Goal: Check status: Check status

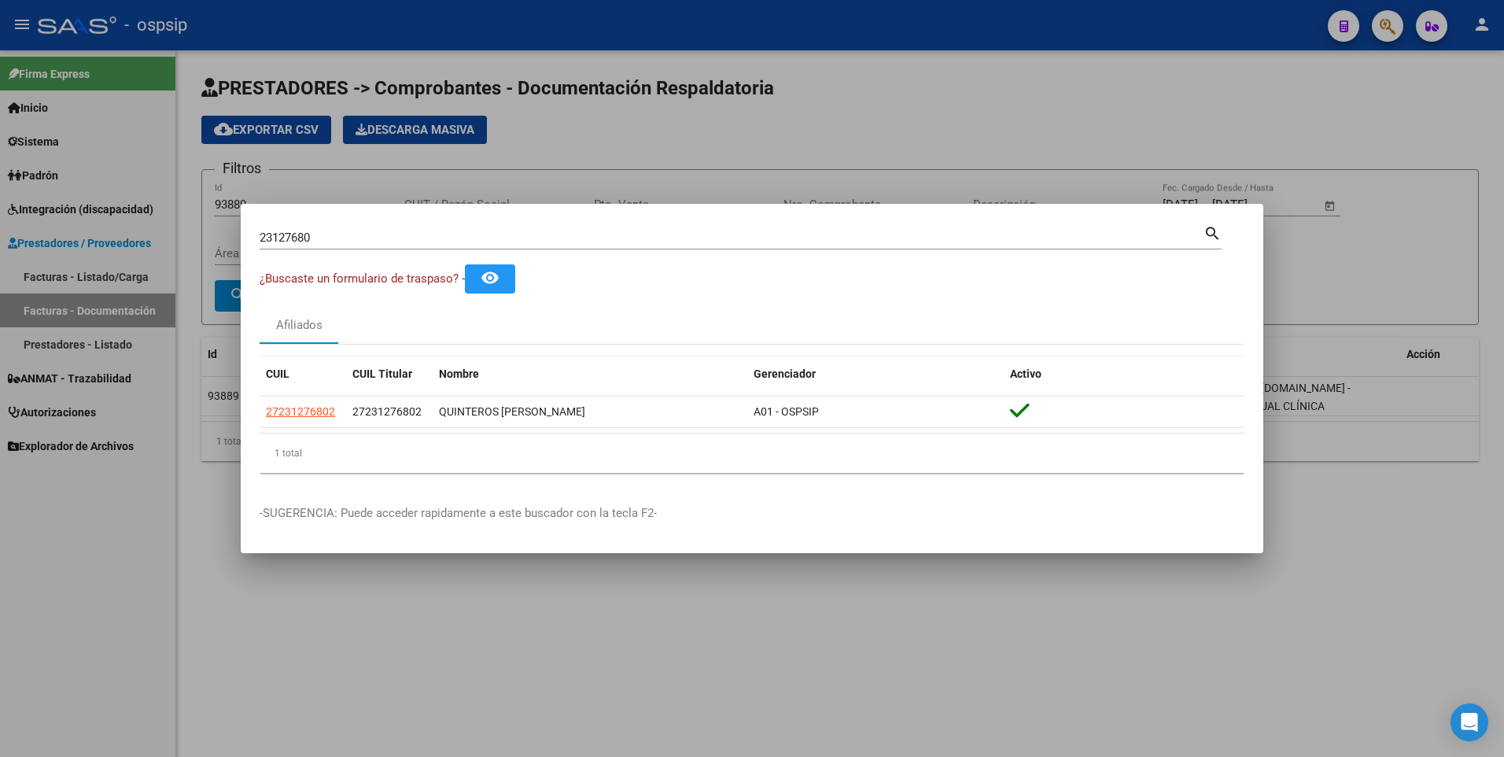
click at [603, 647] on div at bounding box center [752, 378] width 1504 height 757
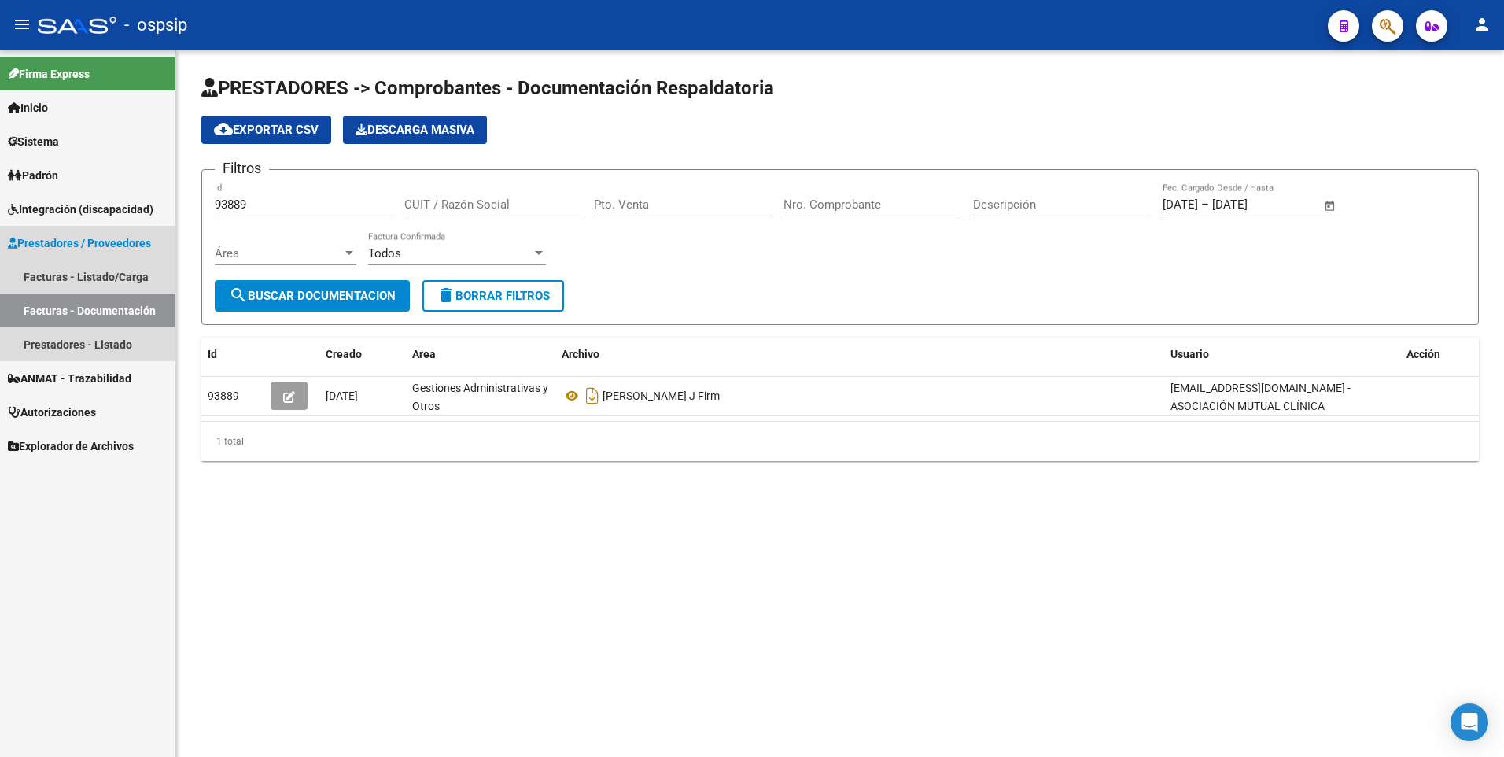
click at [62, 238] on span "Prestadores / Proveedores" at bounding box center [79, 242] width 143 height 17
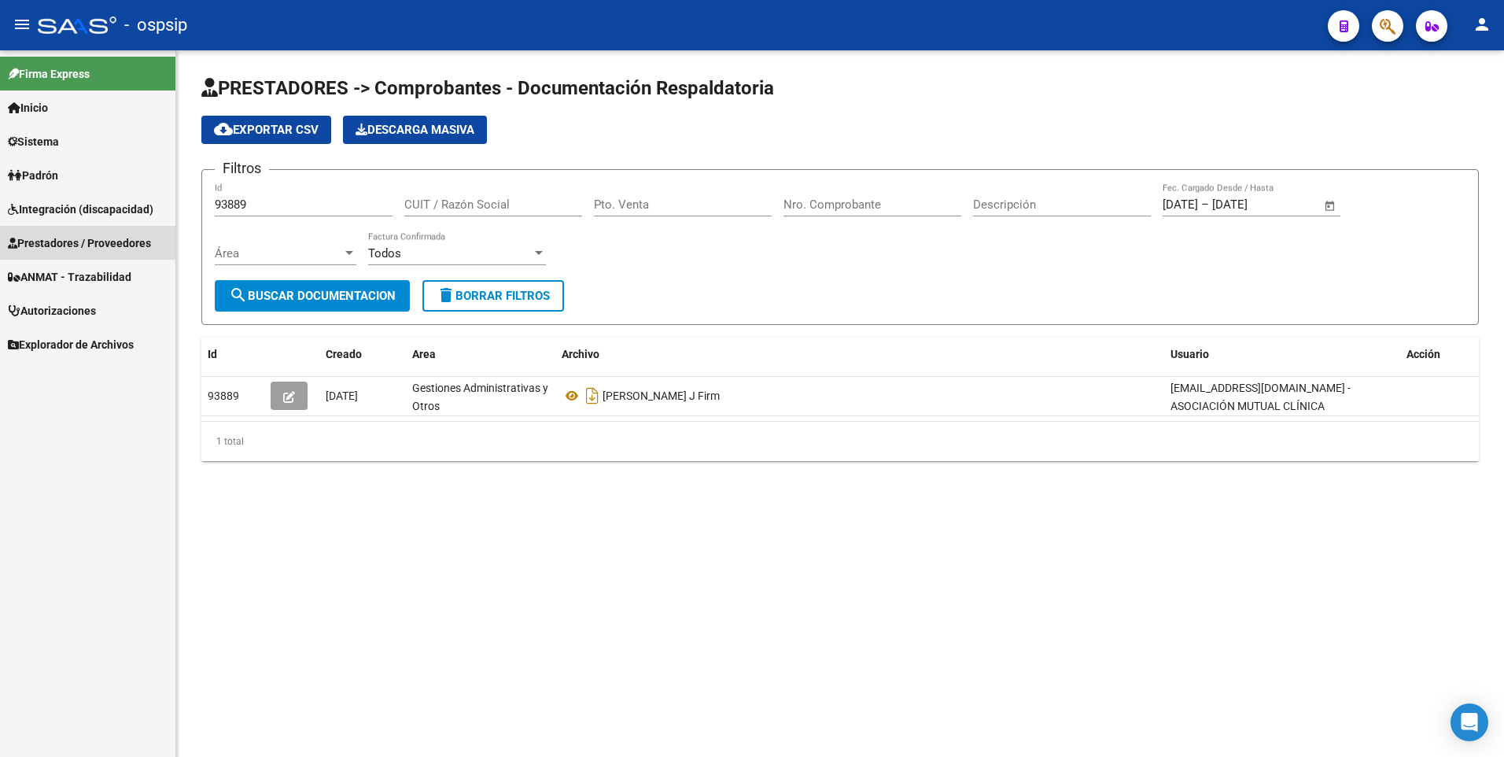
click at [83, 245] on span "Prestadores / Proveedores" at bounding box center [79, 242] width 143 height 17
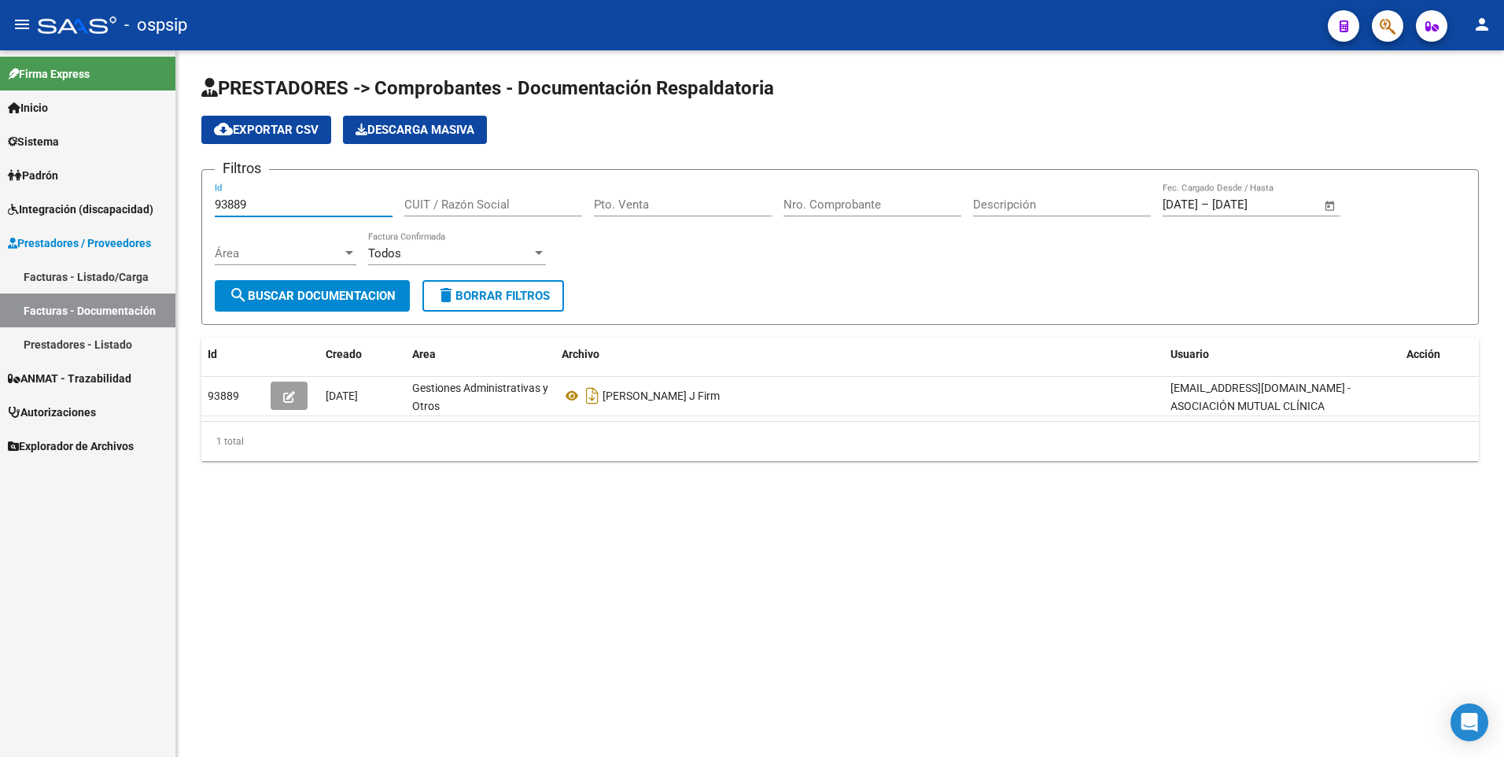
drag, startPoint x: 254, startPoint y: 206, endPoint x: 147, endPoint y: 232, distance: 110.1
click at [147, 232] on mat-sidenav-container "Firma Express Inicio Calendario SSS Instructivos Contacto OS Sistema Usuarios T…" at bounding box center [752, 403] width 1504 height 706
click at [113, 275] on link "Facturas - Listado/Carga" at bounding box center [87, 277] width 175 height 34
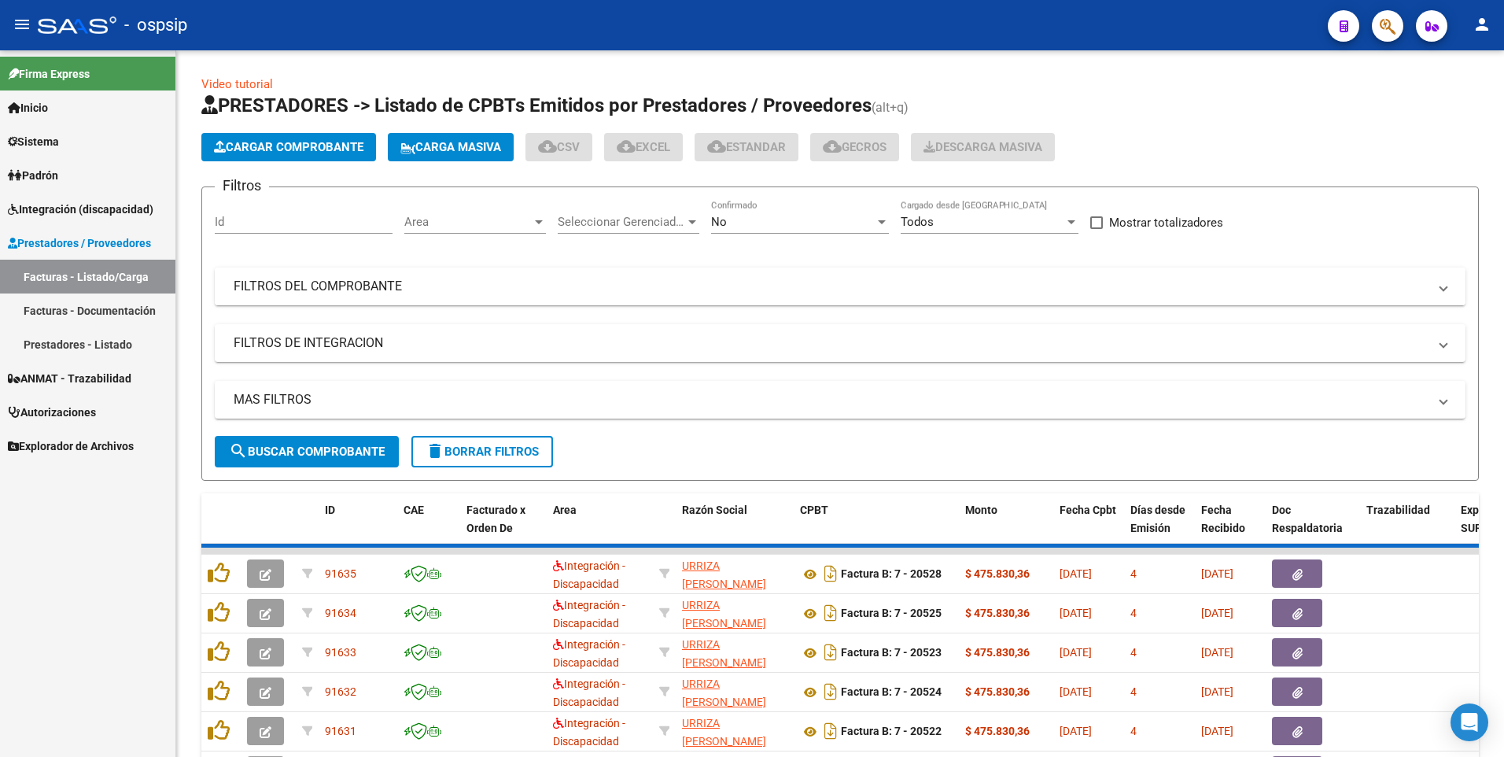
click at [304, 288] on mat-panel-title "FILTROS DEL COMPROBANTE" at bounding box center [831, 286] width 1194 height 17
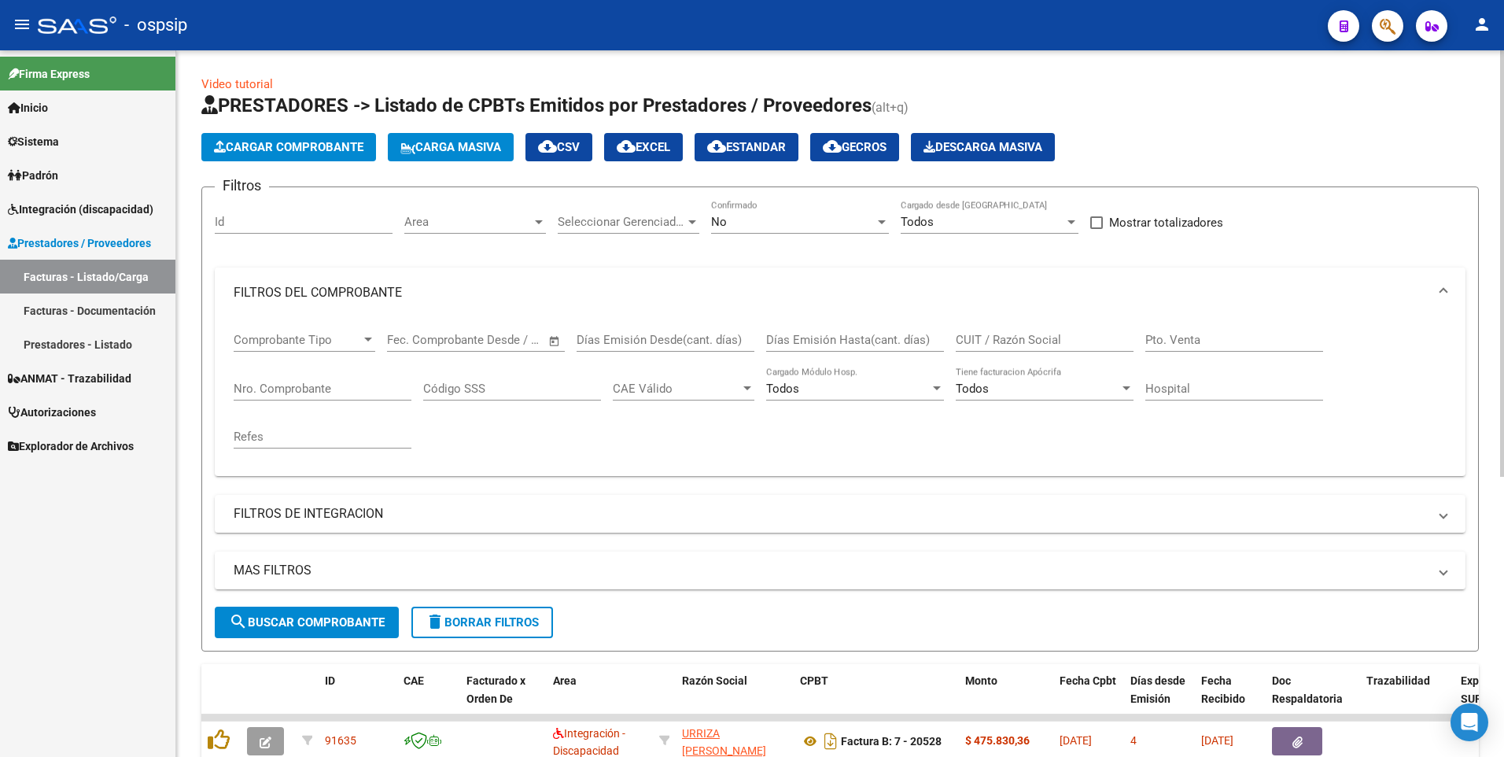
click at [343, 396] on div "Nro. Comprobante" at bounding box center [323, 384] width 178 height 34
click at [343, 391] on input "Nro. Comprobante" at bounding box center [323, 389] width 178 height 14
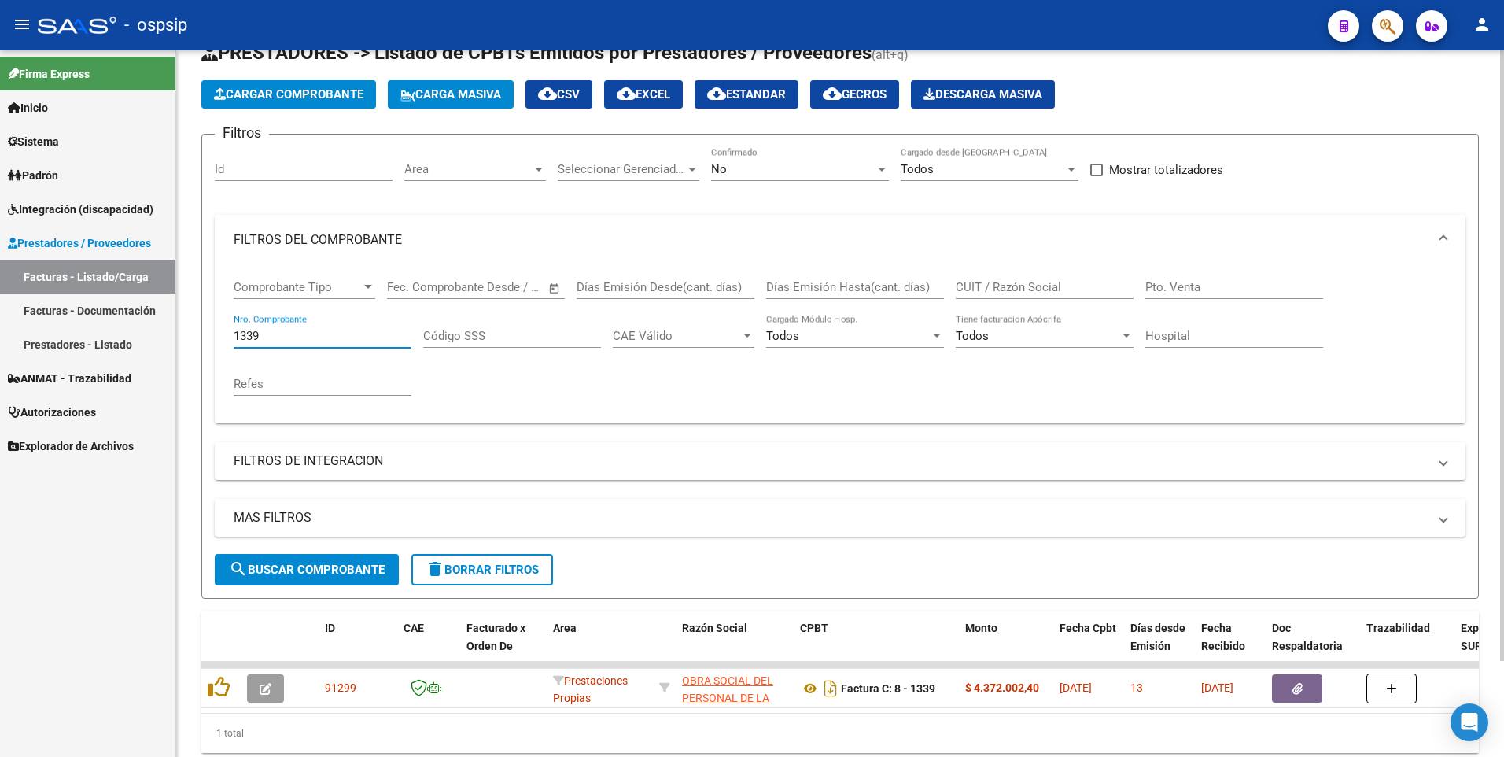
scroll to position [111, 0]
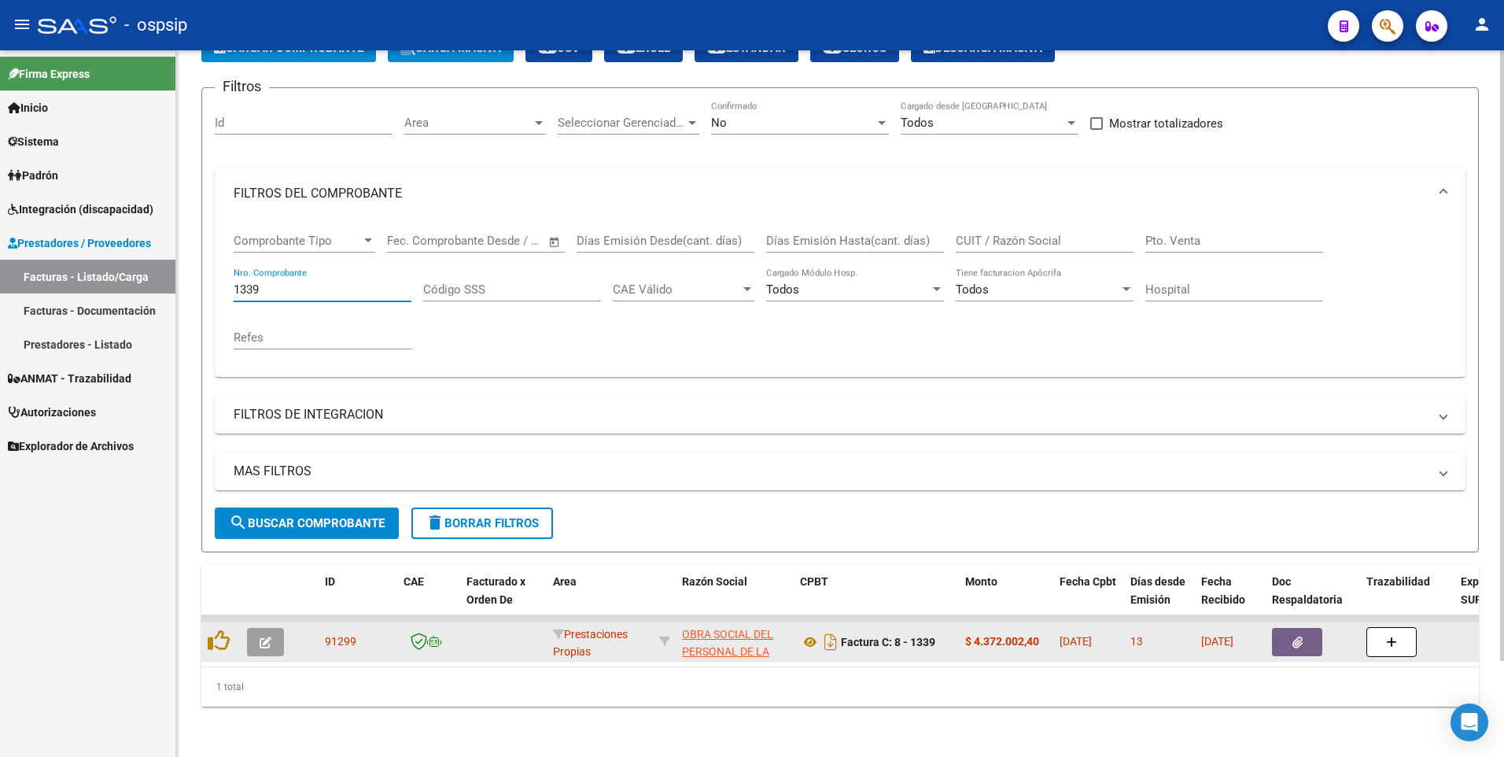
type input "1339"
click at [1282, 639] on button "button" at bounding box center [1297, 642] width 50 height 28
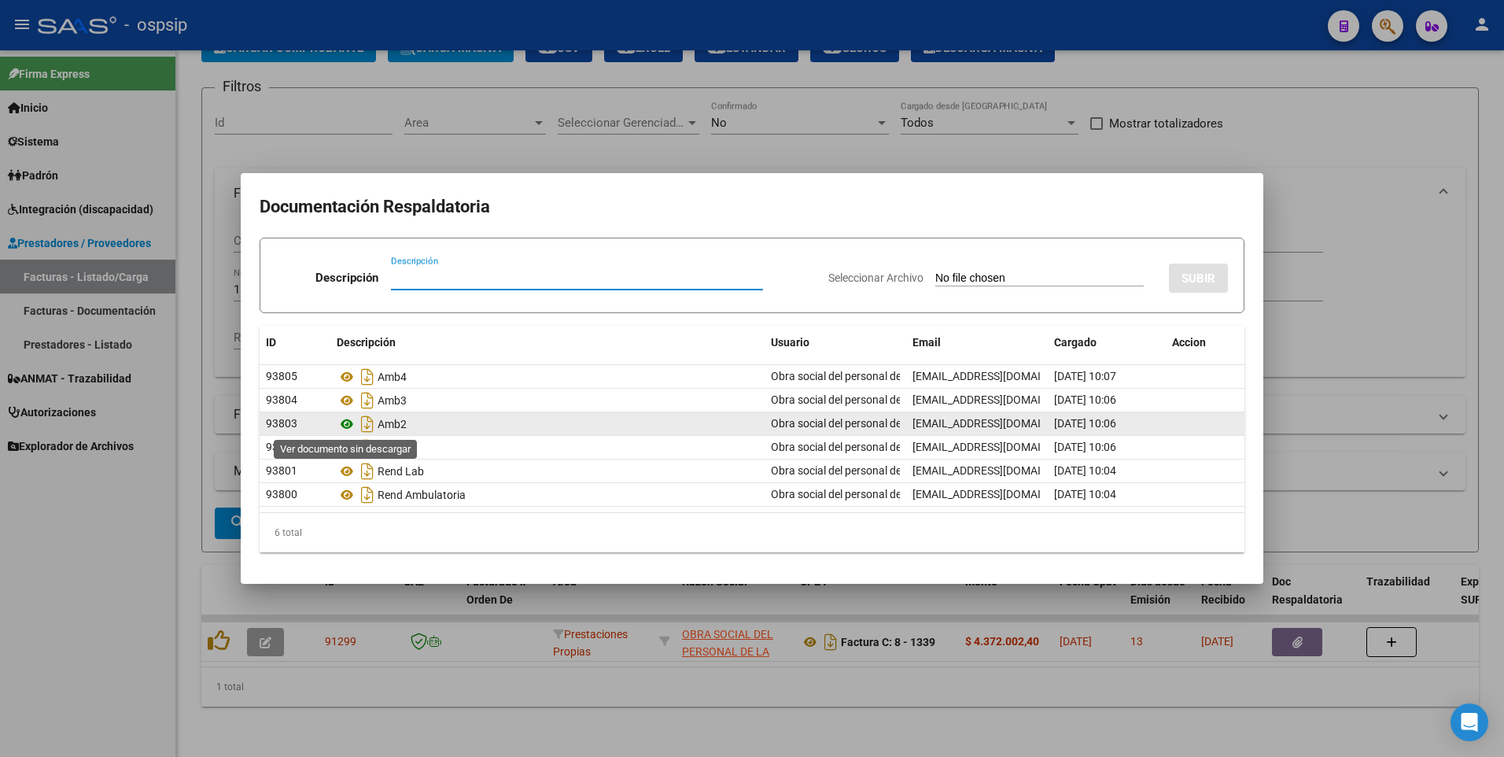
click at [345, 421] on icon at bounding box center [347, 424] width 20 height 19
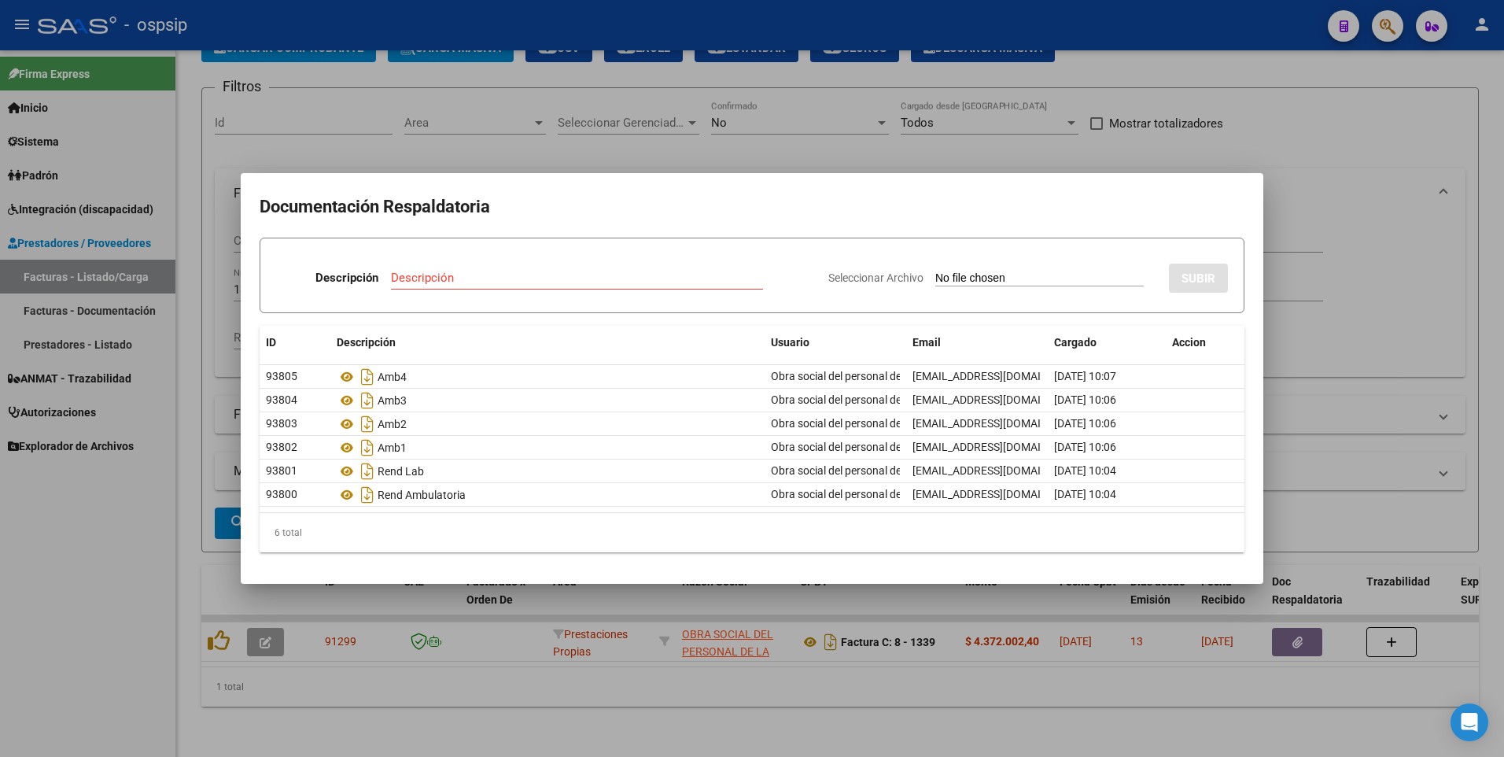
click at [1310, 189] on div at bounding box center [752, 378] width 1504 height 757
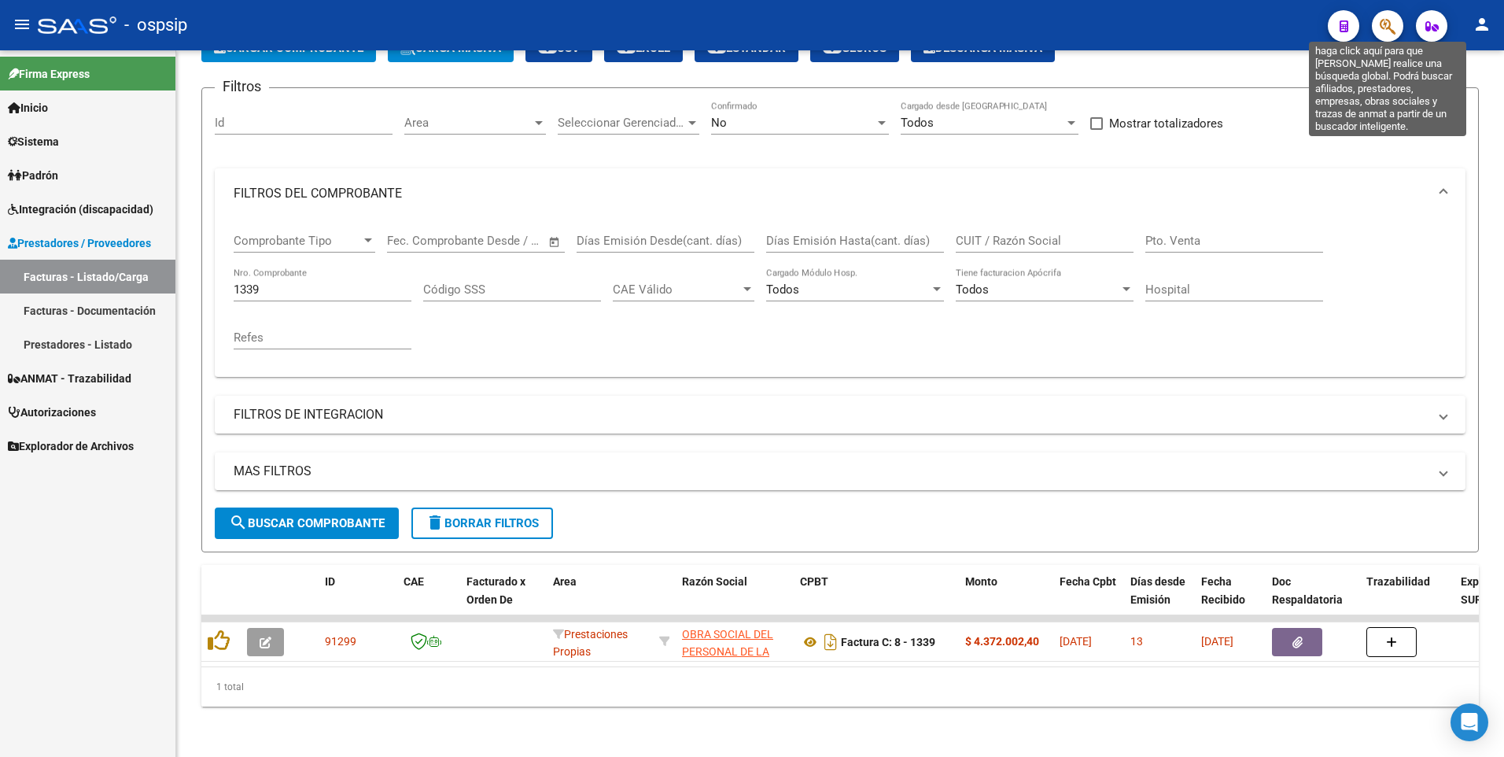
click at [1394, 32] on icon "button" at bounding box center [1388, 26] width 16 height 18
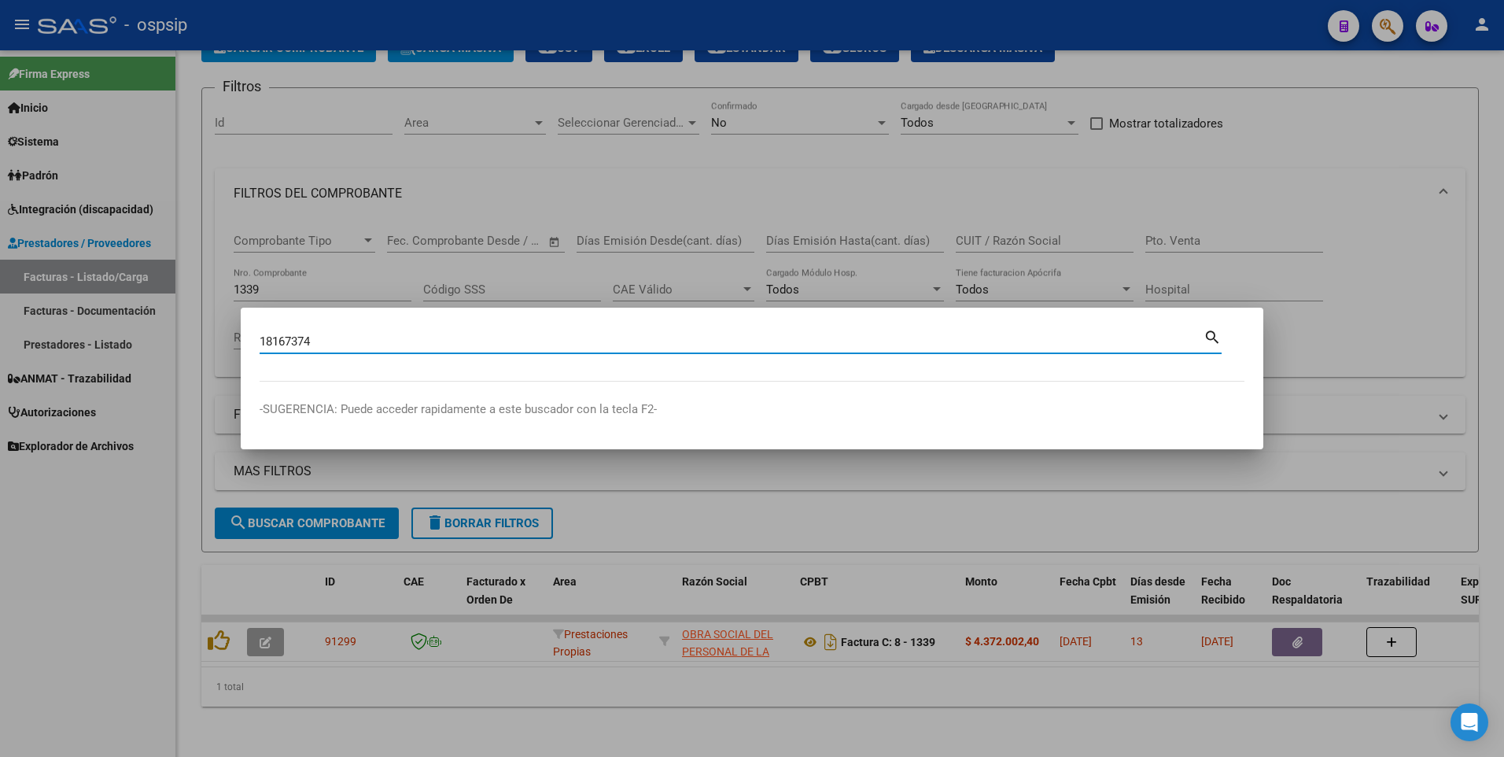
type input "18167374"
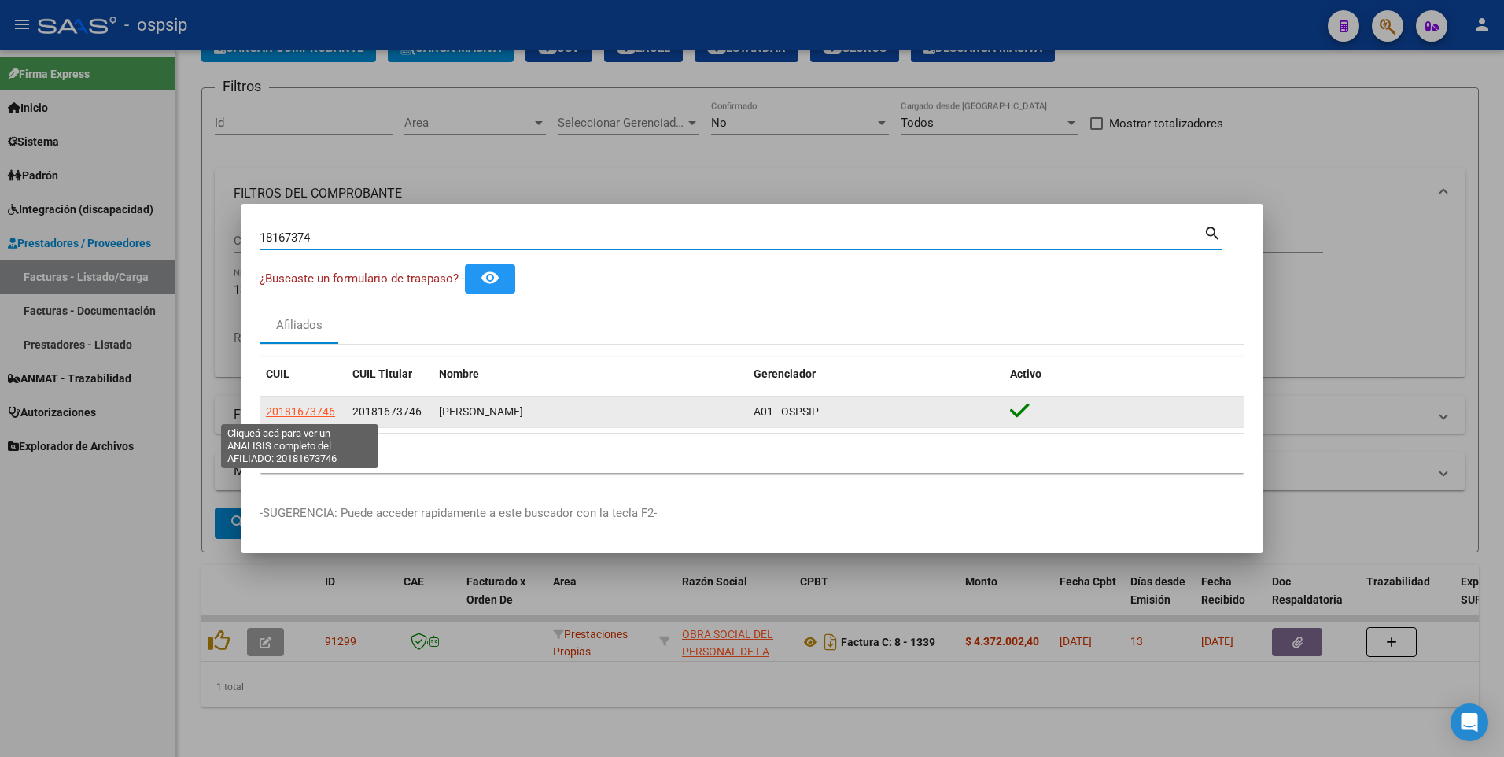
click at [309, 416] on span "20181673746" at bounding box center [300, 411] width 69 height 13
type textarea "20181673746"
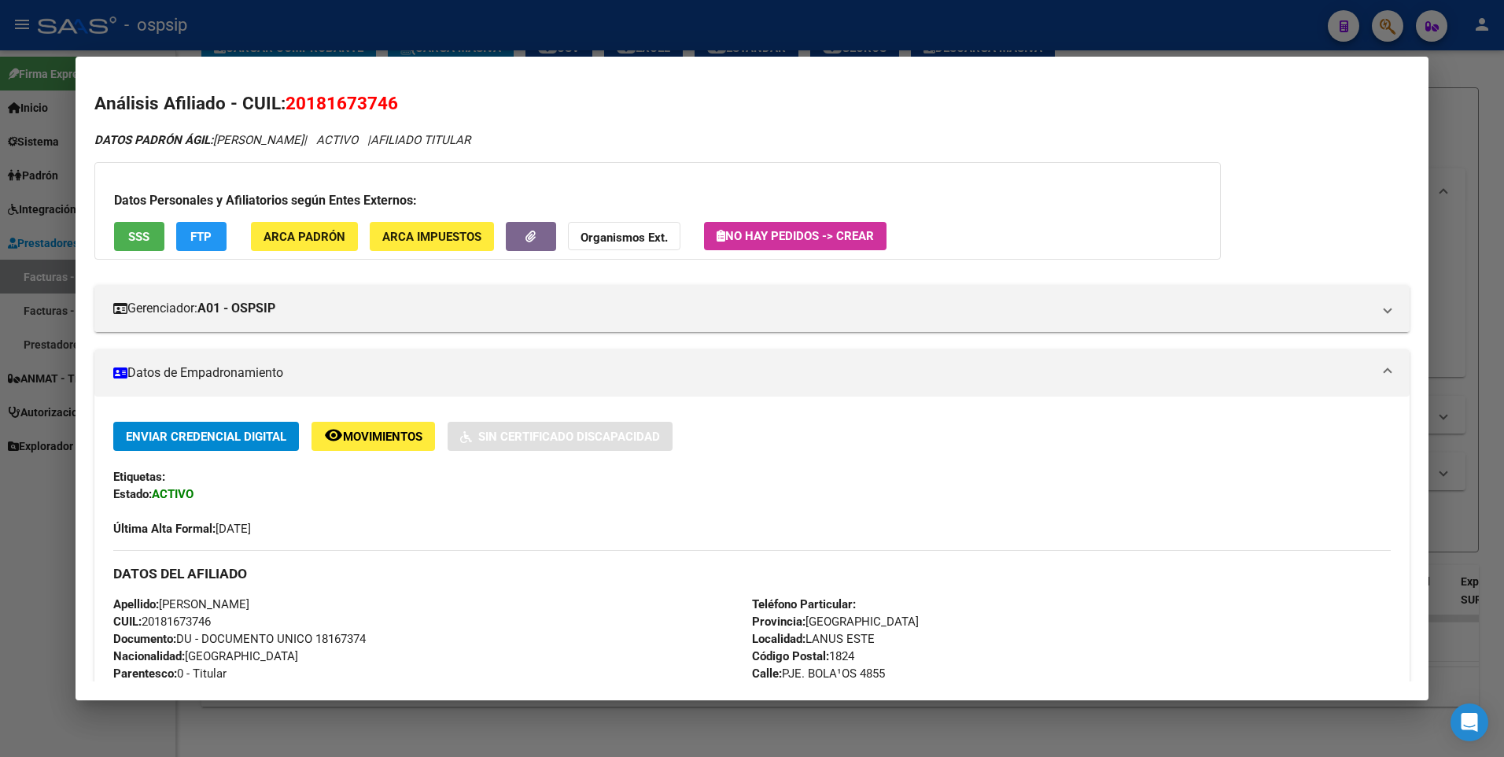
click at [132, 244] on button "SSS" at bounding box center [139, 236] width 50 height 29
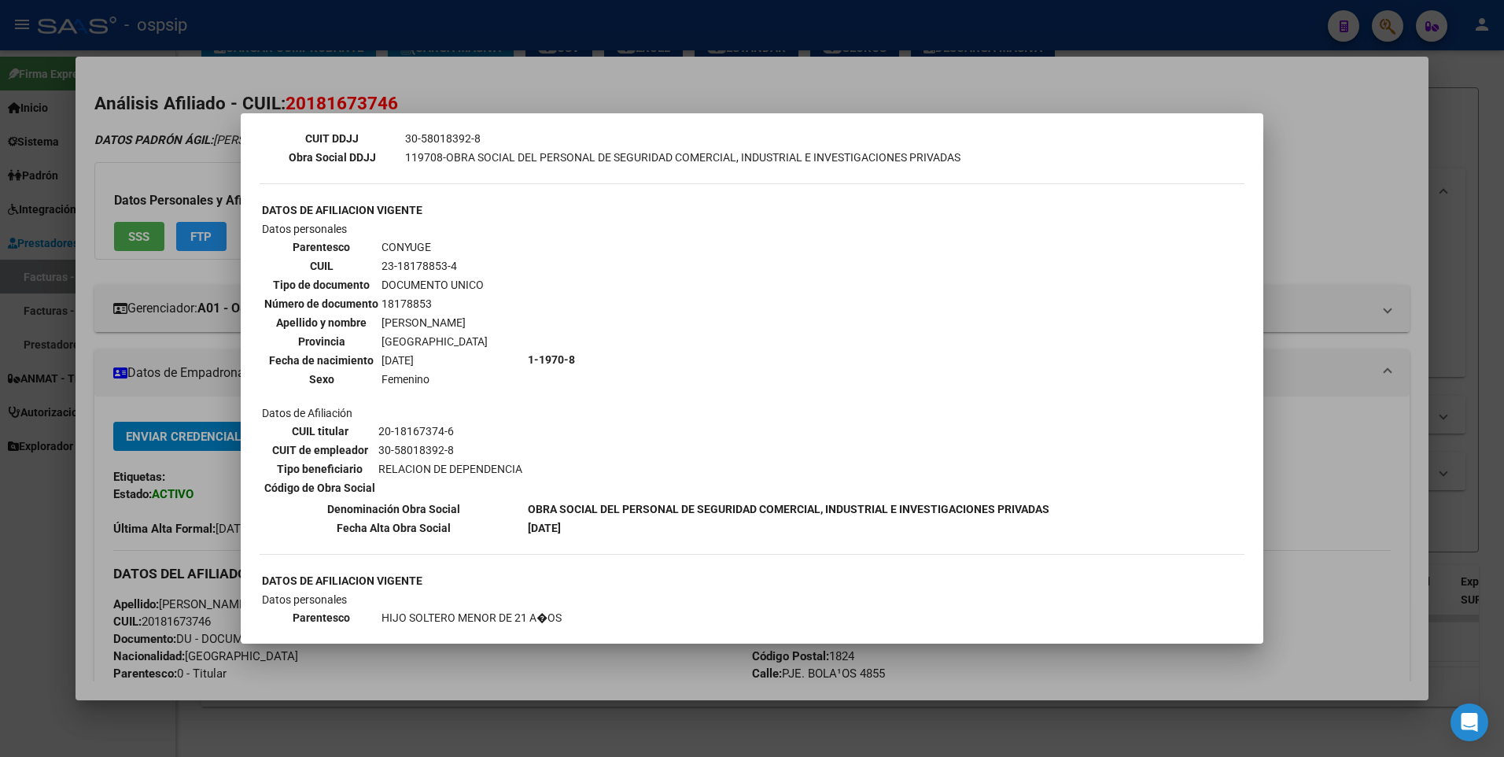
scroll to position [0, 0]
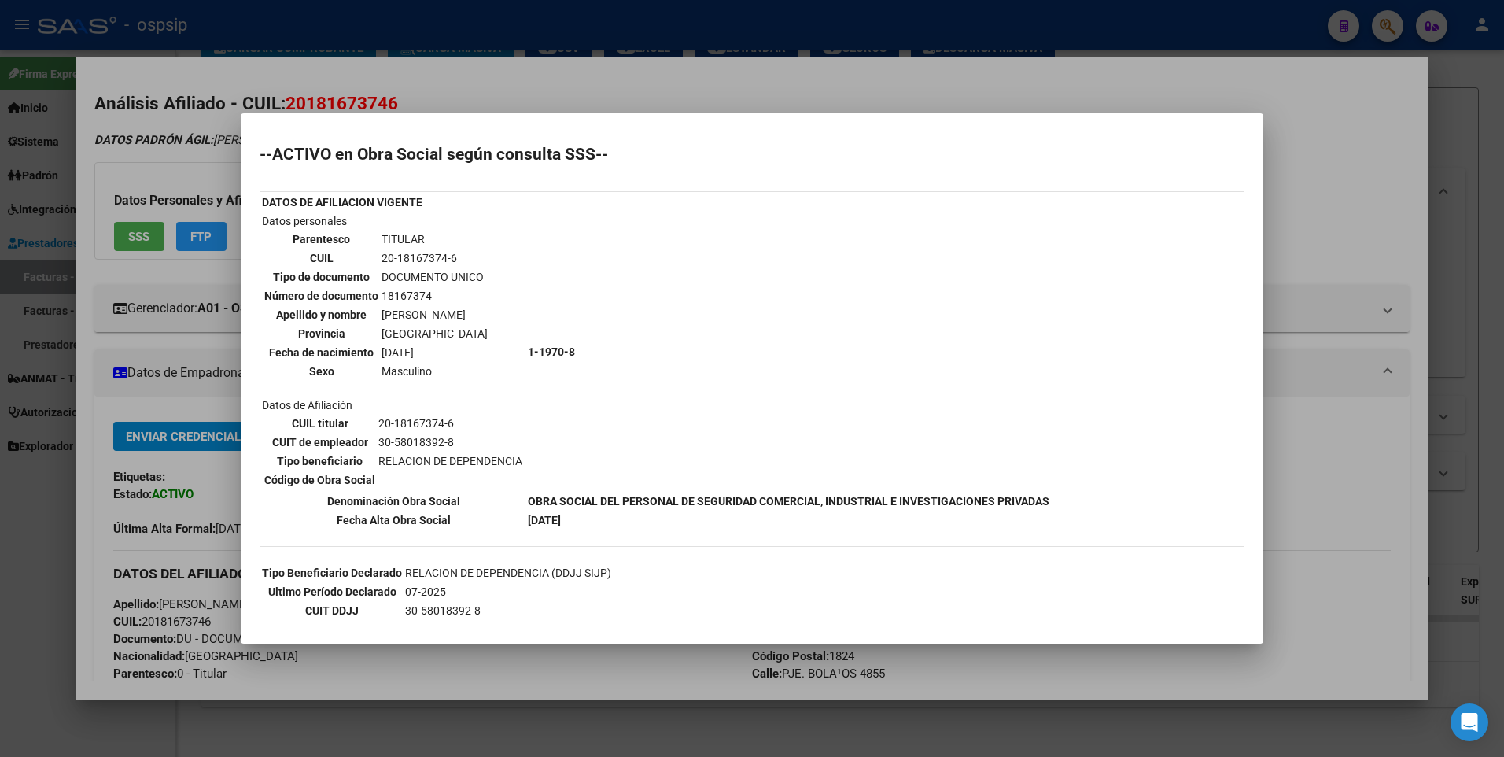
click at [1304, 148] on div at bounding box center [752, 378] width 1504 height 757
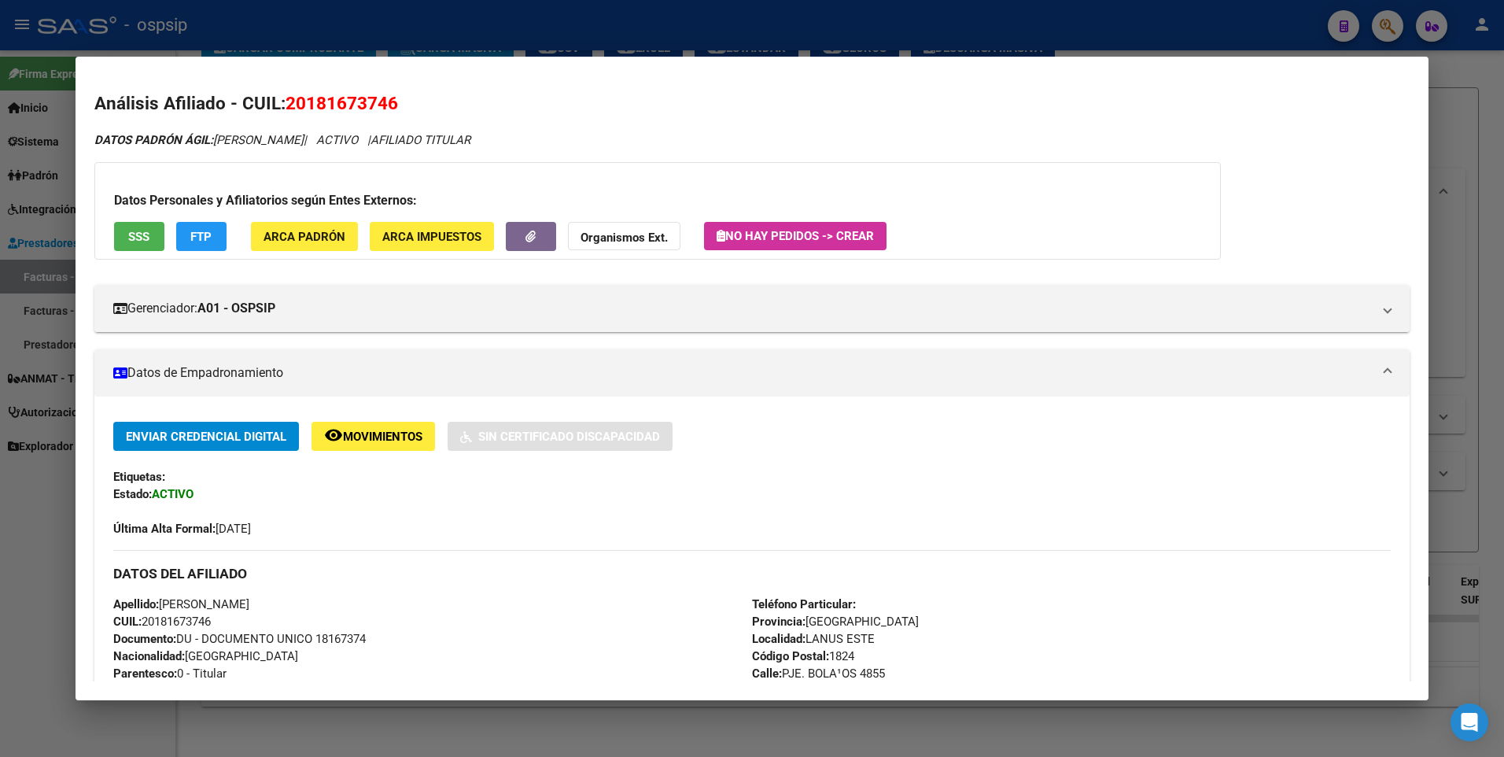
click at [1443, 112] on div at bounding box center [752, 378] width 1504 height 757
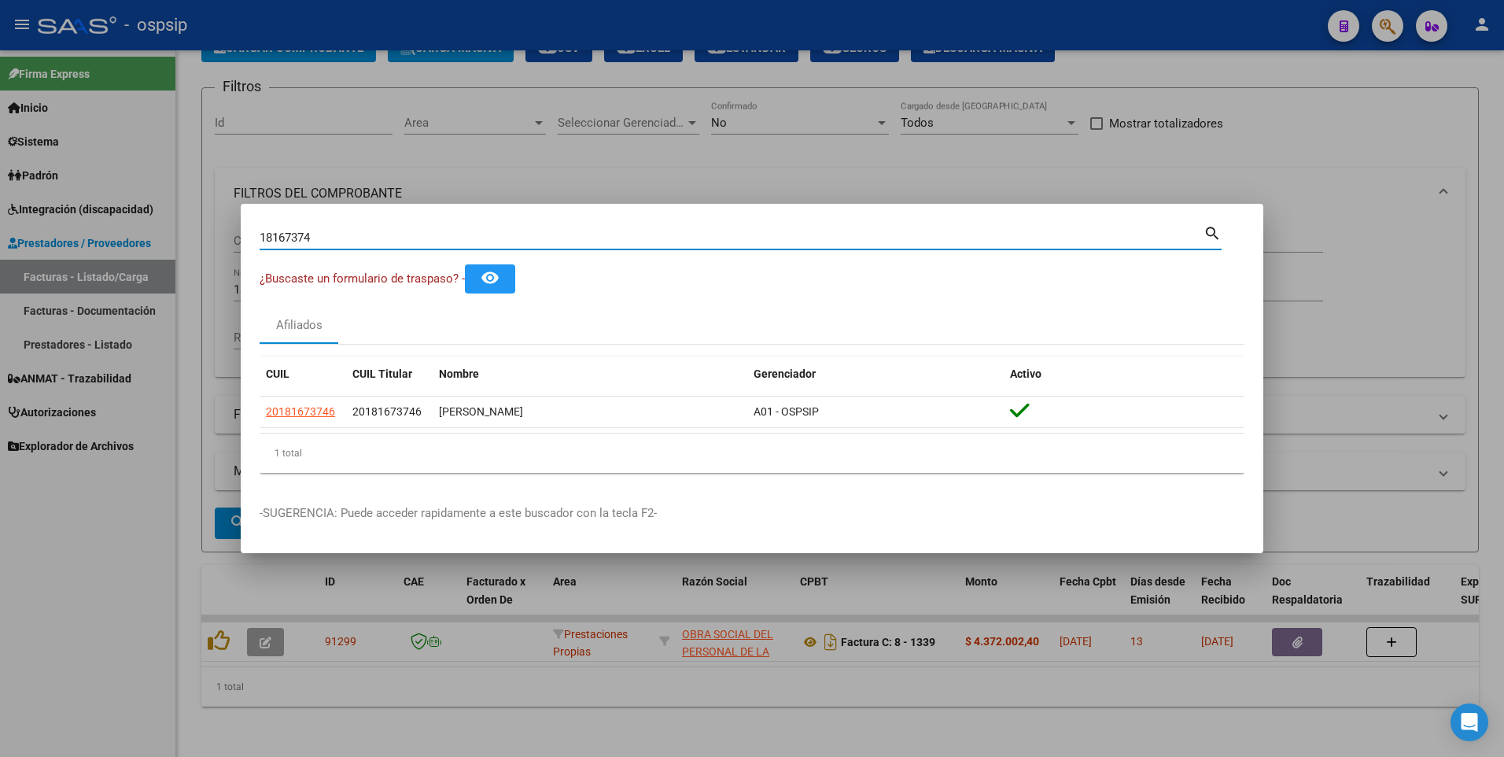
drag, startPoint x: 337, startPoint y: 231, endPoint x: 39, endPoint y: 283, distance: 303.4
click at [26, 282] on div "18167374 Buscar (apellido, dni, cuil, nro traspaso, cuit, obra social) search ¿…" at bounding box center [752, 378] width 1504 height 757
type input "20013958"
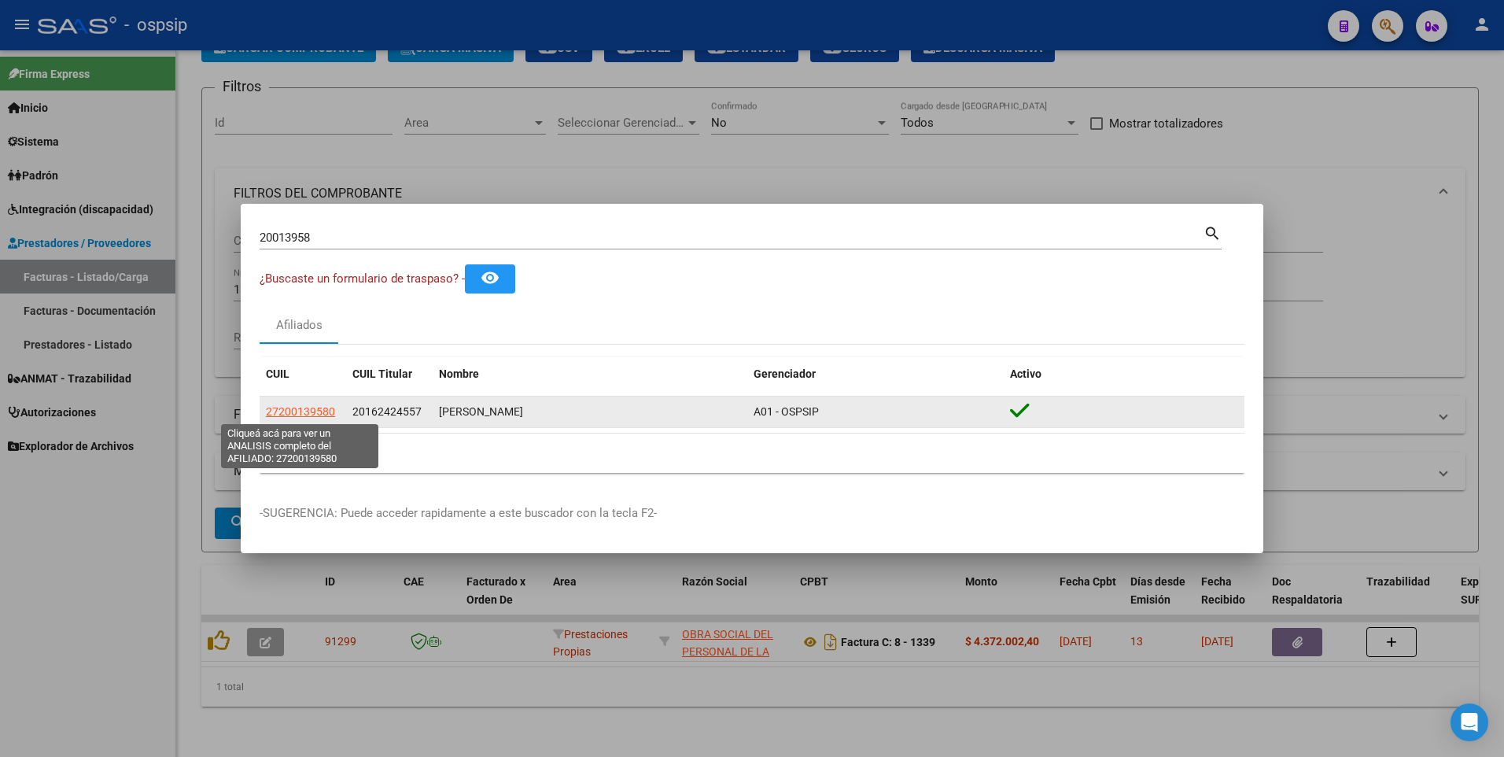
click at [280, 408] on span "27200139580" at bounding box center [300, 411] width 69 height 13
type textarea "27200139580"
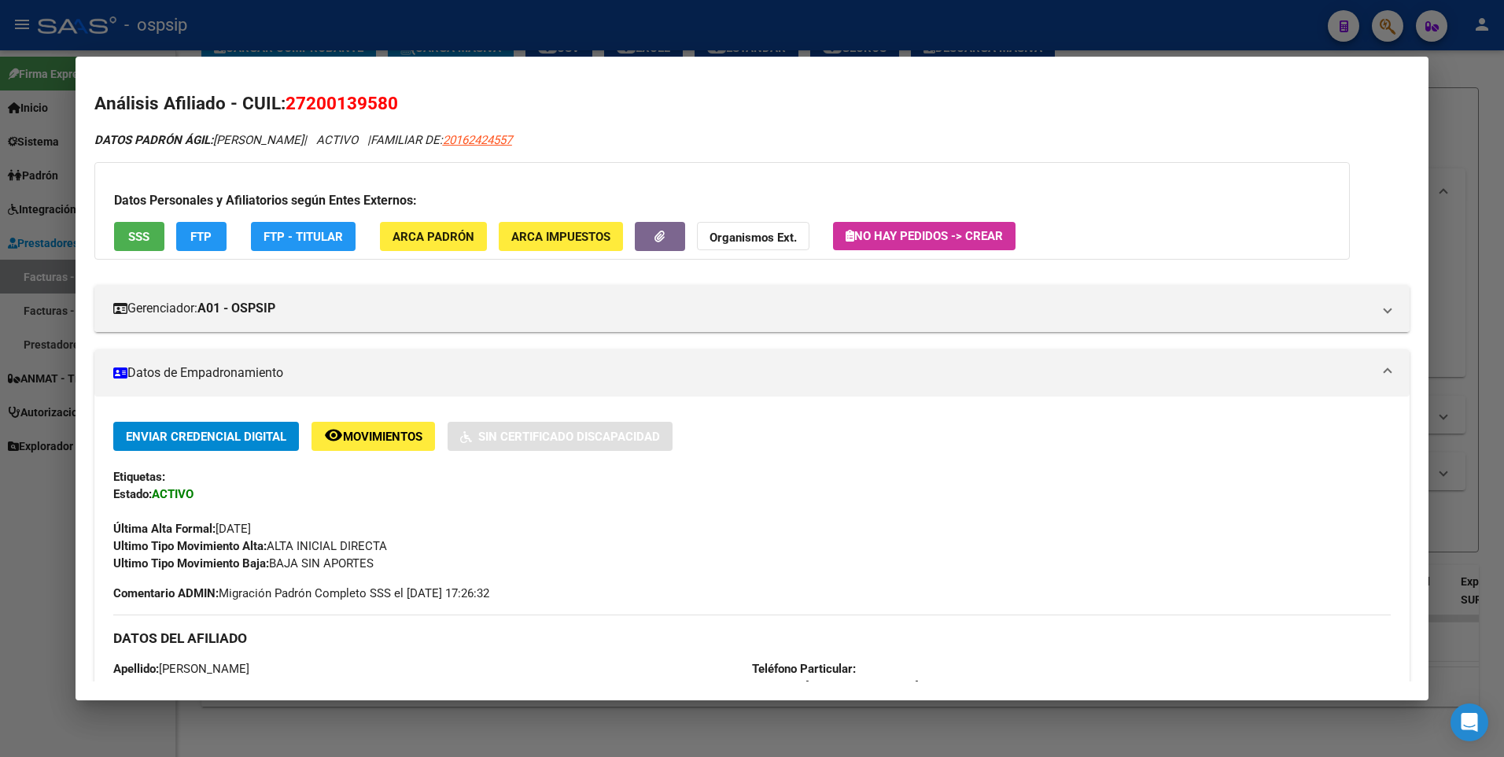
click at [131, 227] on button "SSS" at bounding box center [139, 236] width 50 height 29
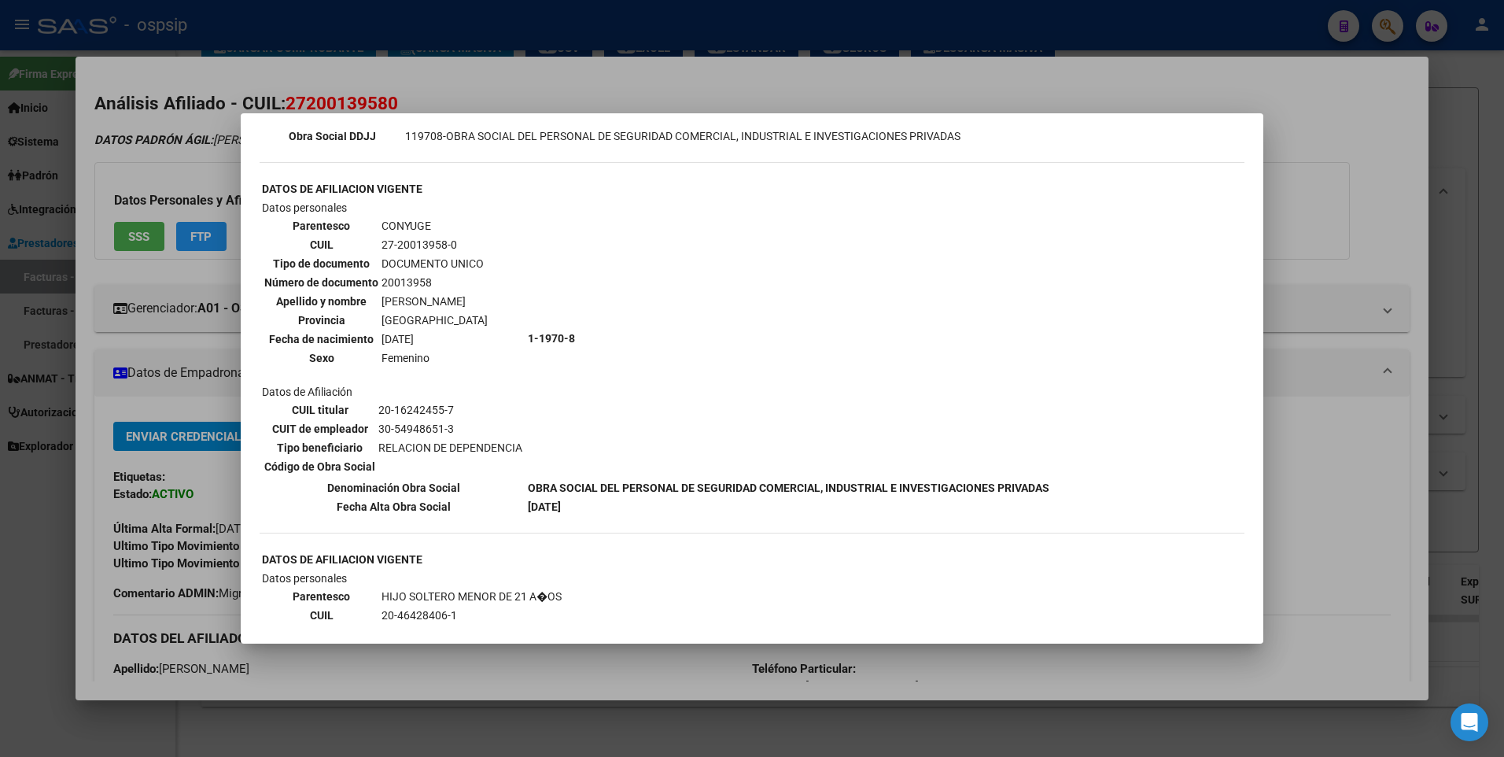
scroll to position [545, 0]
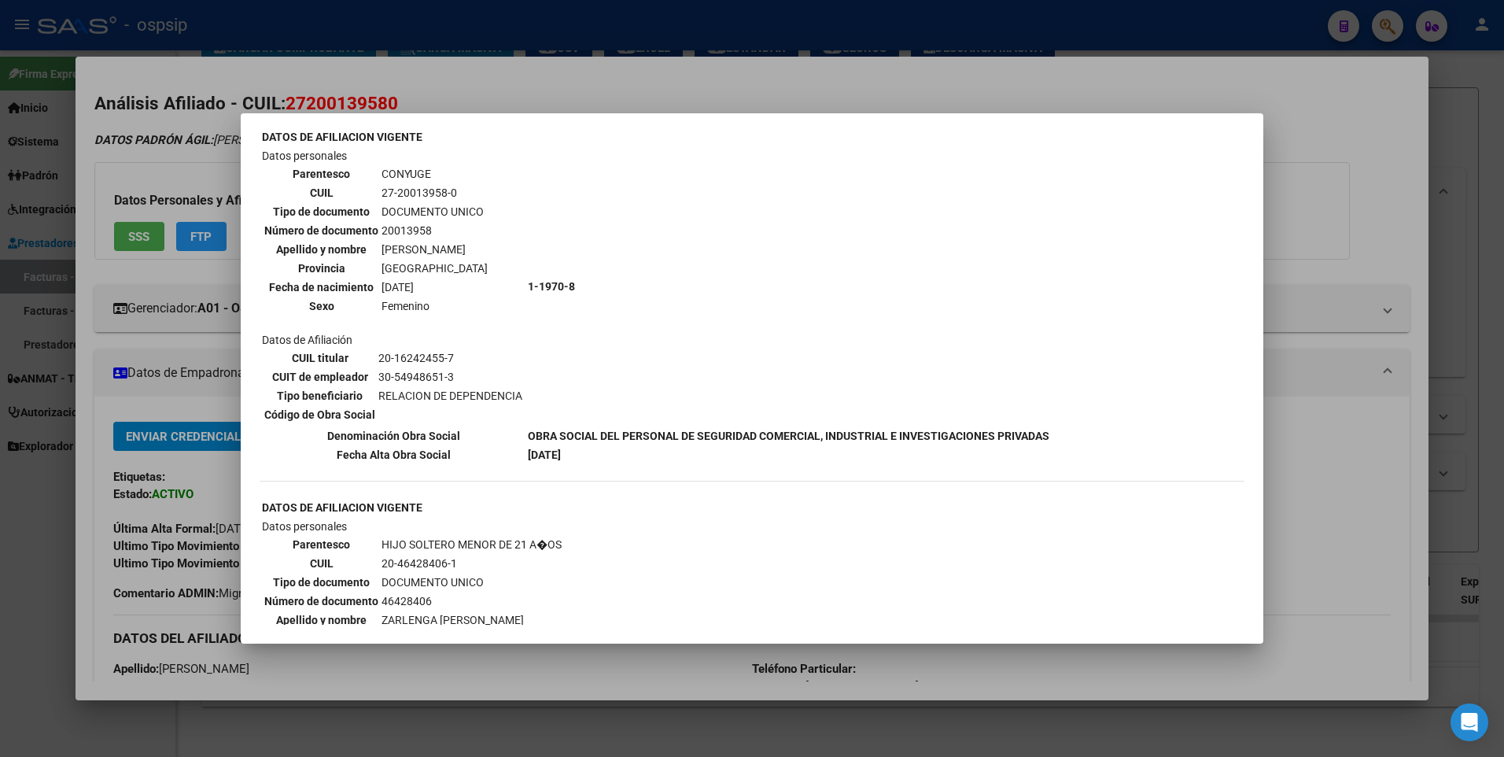
click at [1339, 183] on div at bounding box center [752, 378] width 1504 height 757
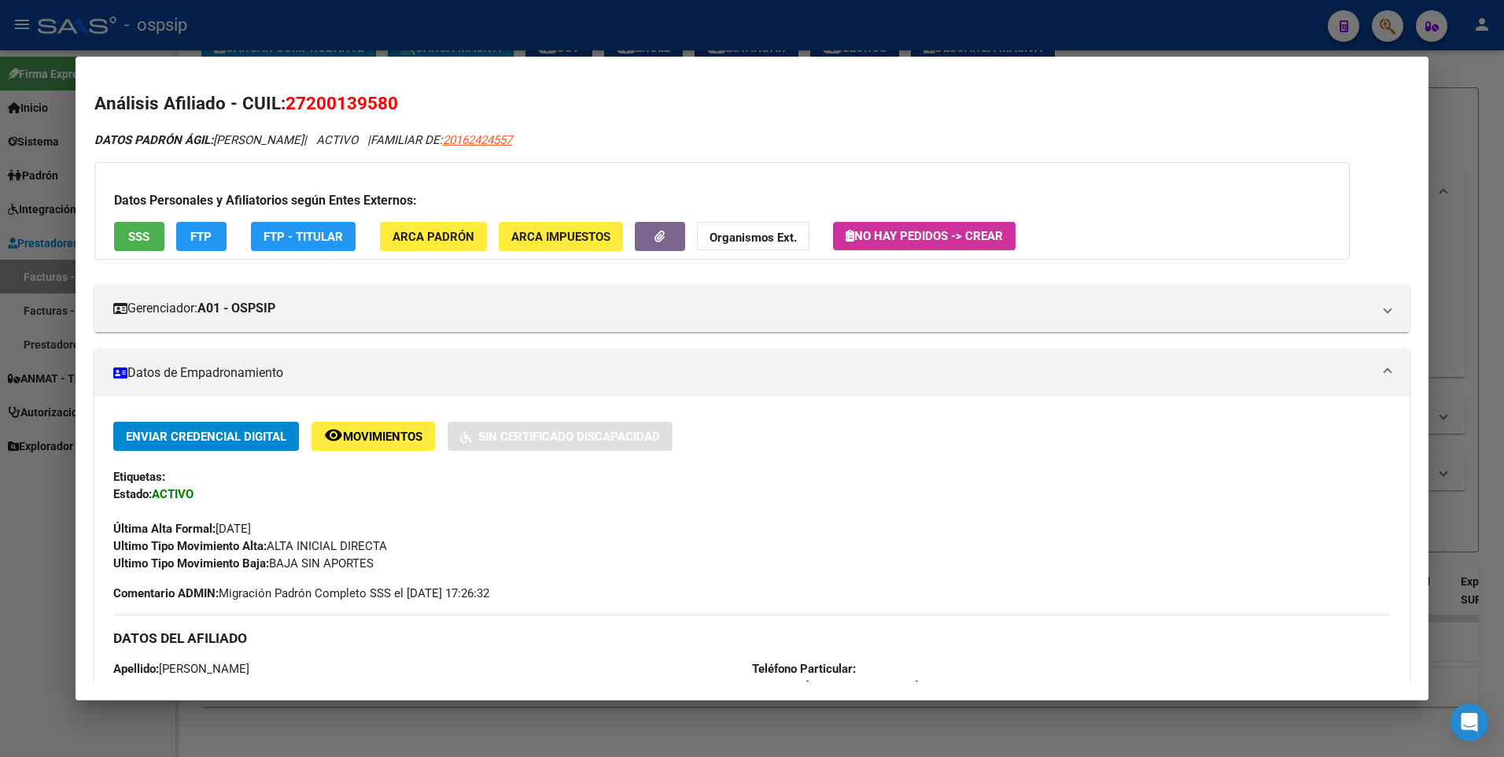
click at [1445, 142] on div at bounding box center [752, 378] width 1504 height 757
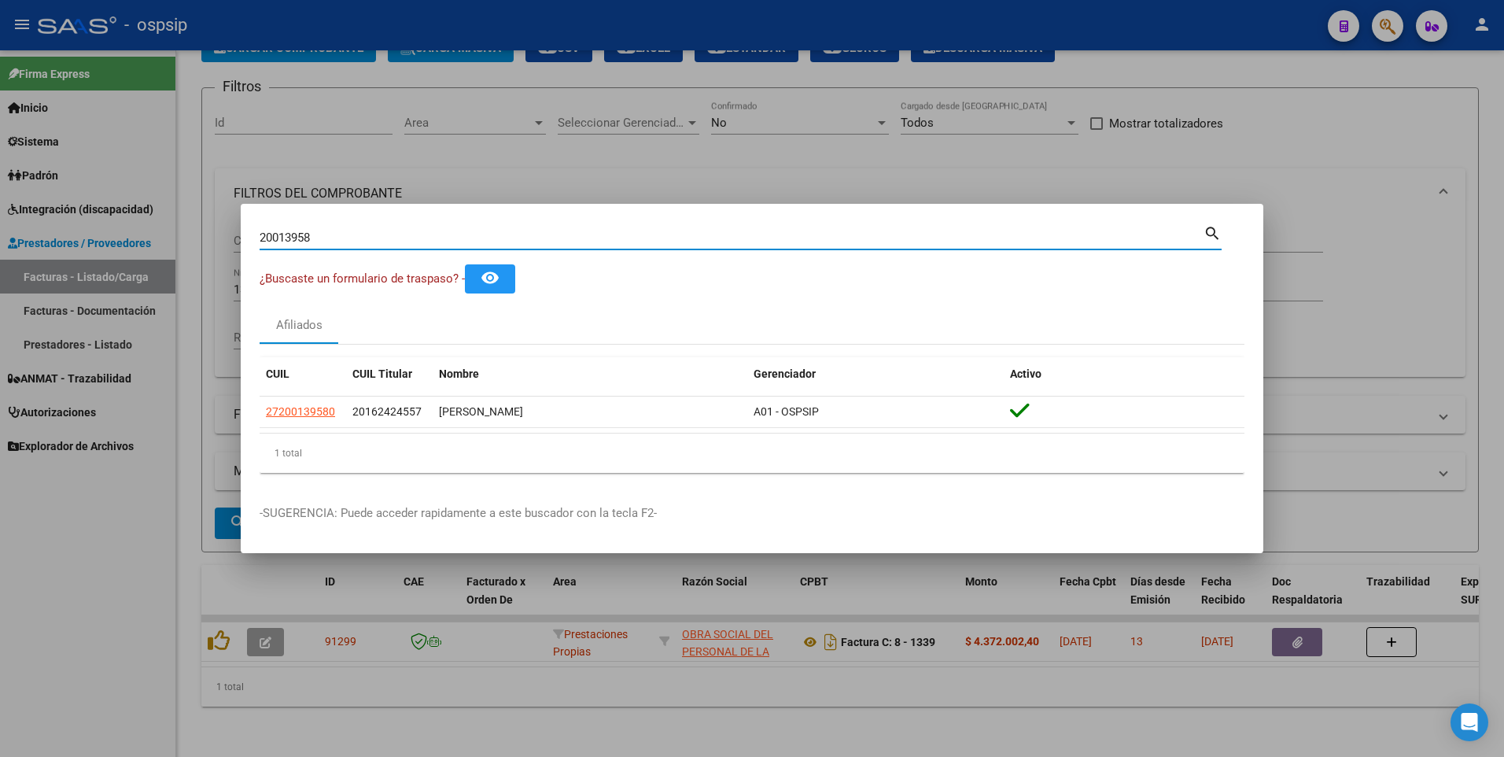
drag, startPoint x: 327, startPoint y: 242, endPoint x: 90, endPoint y: 264, distance: 238.6
click at [76, 262] on div "20013958 Buscar (apellido, dni, cuil, nro traspaso, cuit, obra social) search ¿…" at bounding box center [752, 378] width 1504 height 757
type input "18148974"
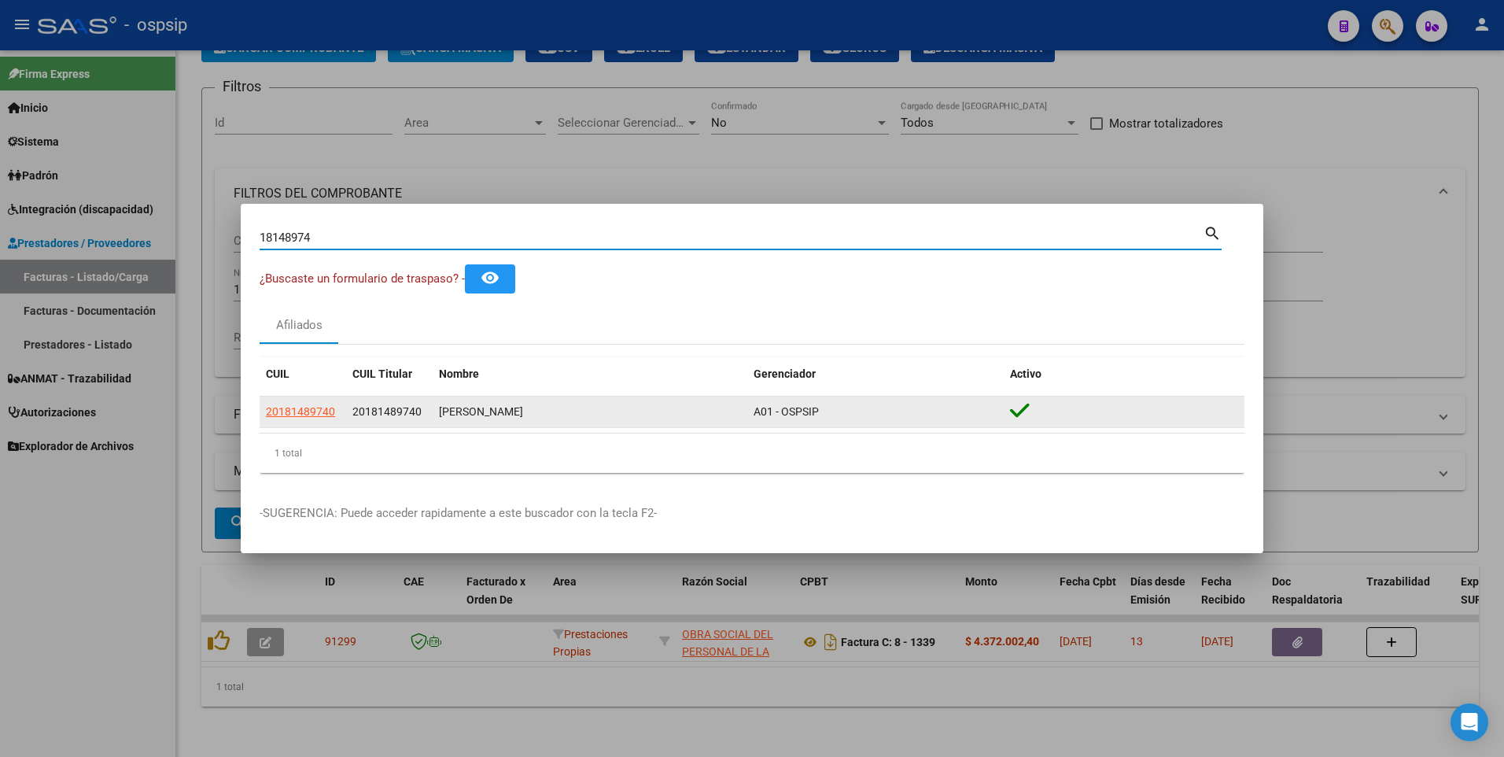
click at [281, 414] on span "20181489740" at bounding box center [300, 411] width 69 height 13
type textarea "20181489740"
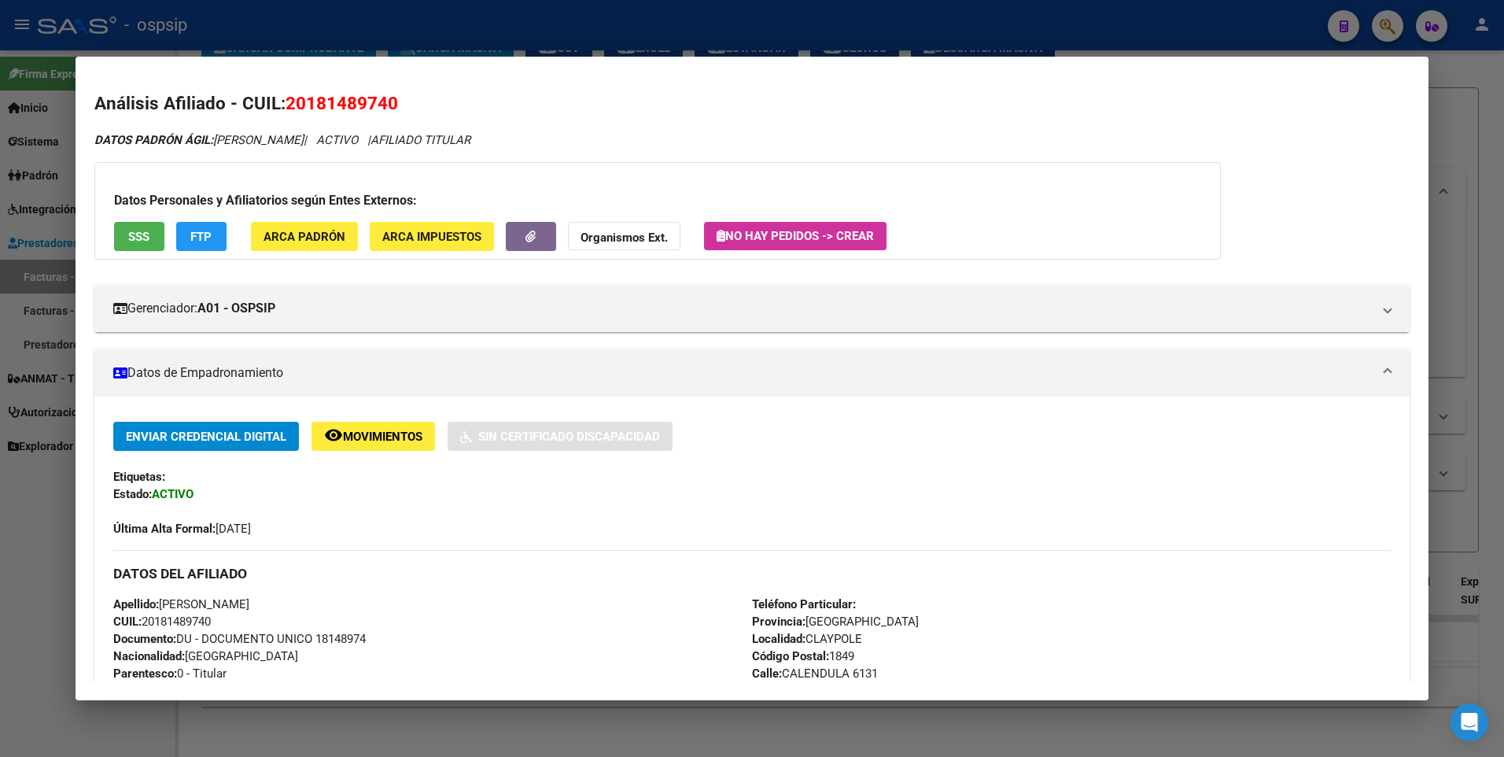
click at [134, 245] on button "SSS" at bounding box center [139, 236] width 50 height 29
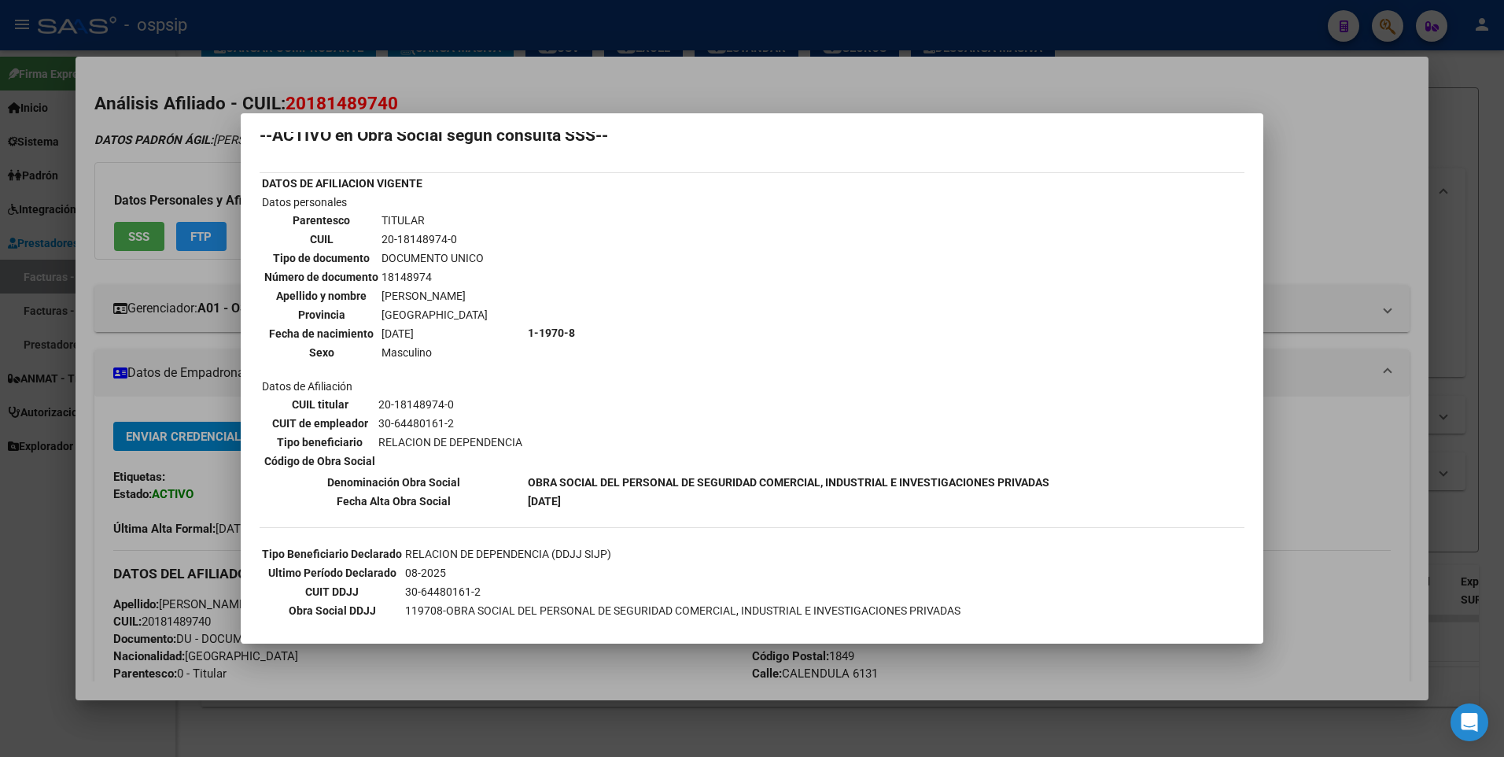
scroll to position [0, 0]
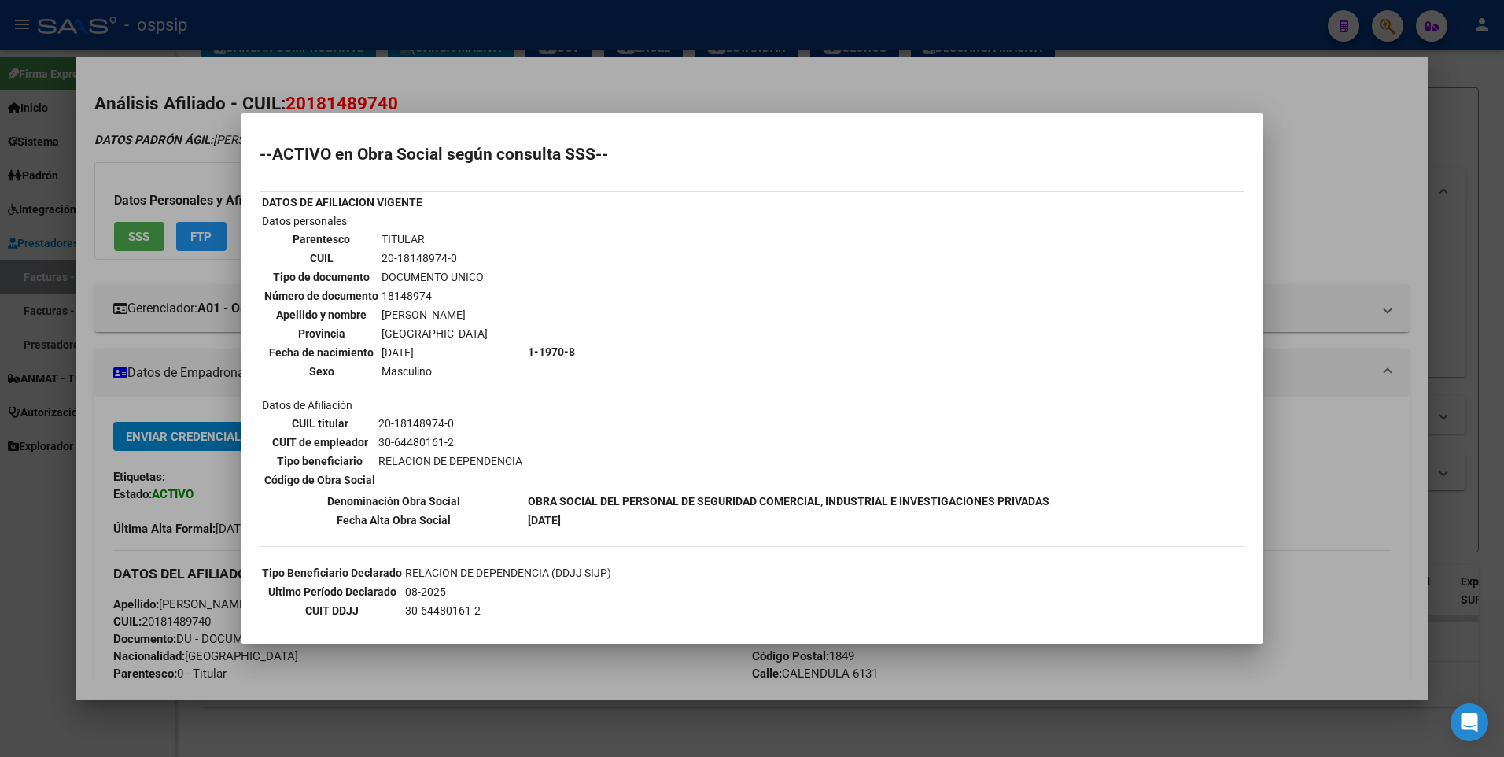
click at [1396, 244] on div at bounding box center [752, 378] width 1504 height 757
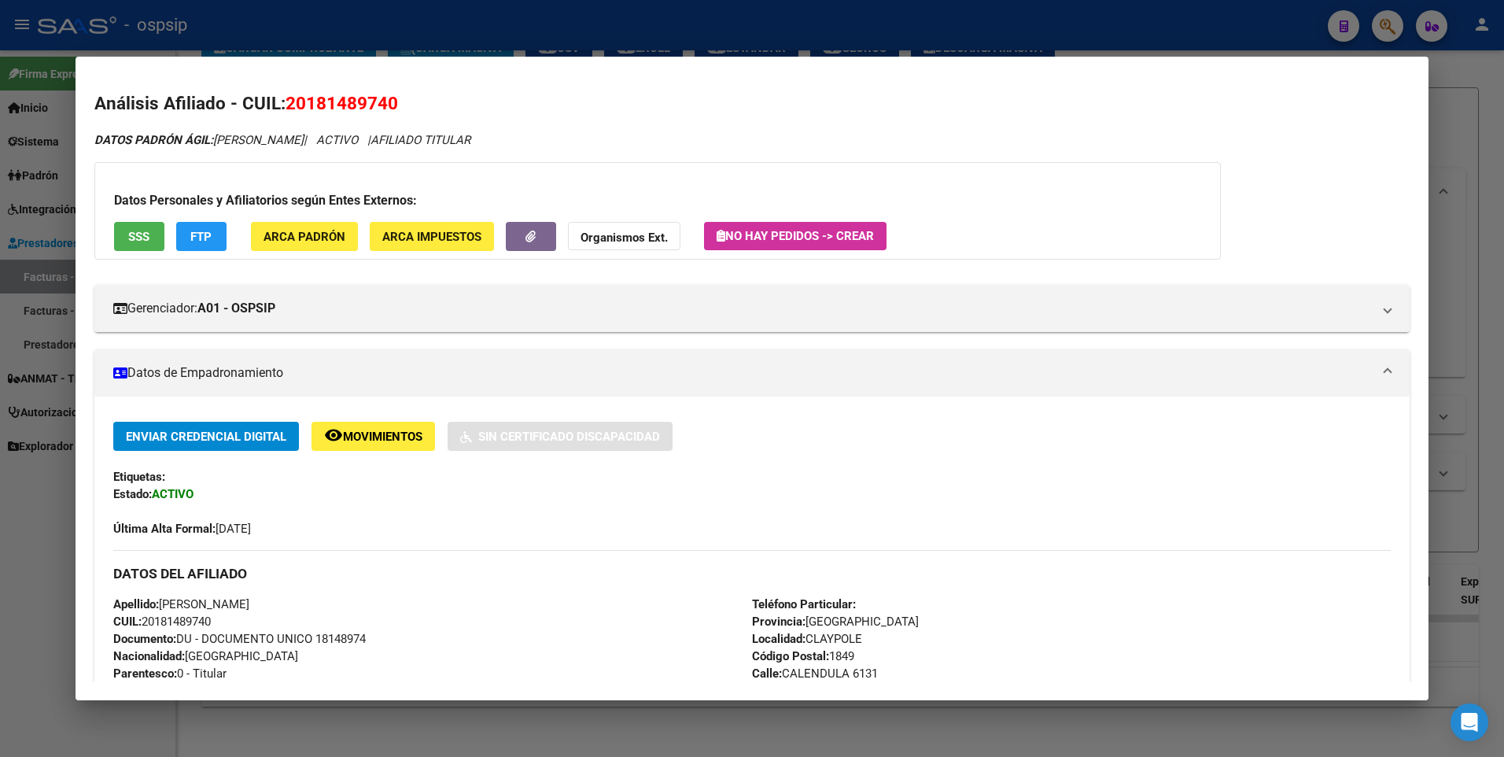
click at [1482, 193] on div at bounding box center [752, 378] width 1504 height 757
